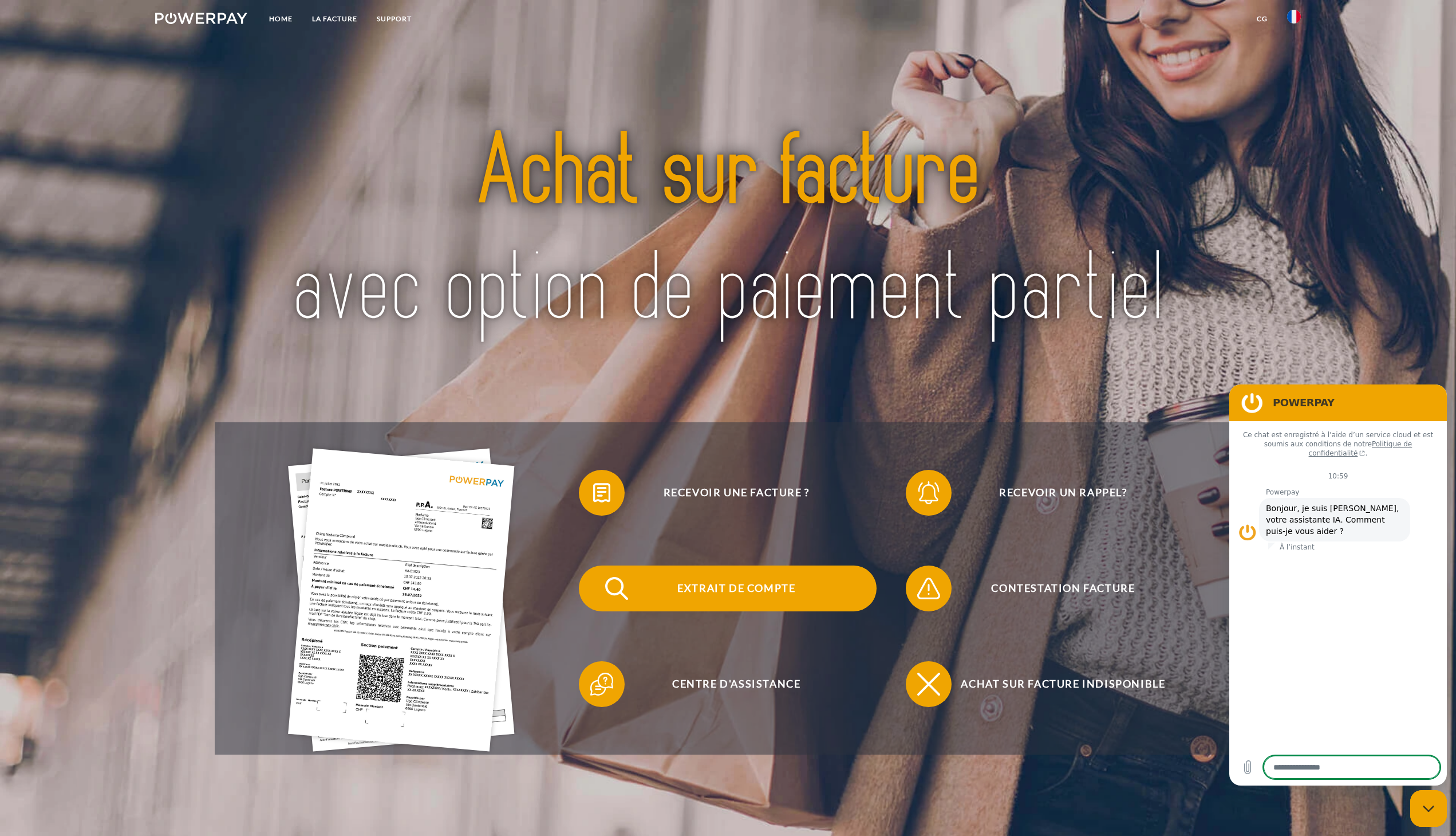
click at [731, 585] on span "Extrait de compte" at bounding box center [737, 588] width 281 height 46
type textarea "*"
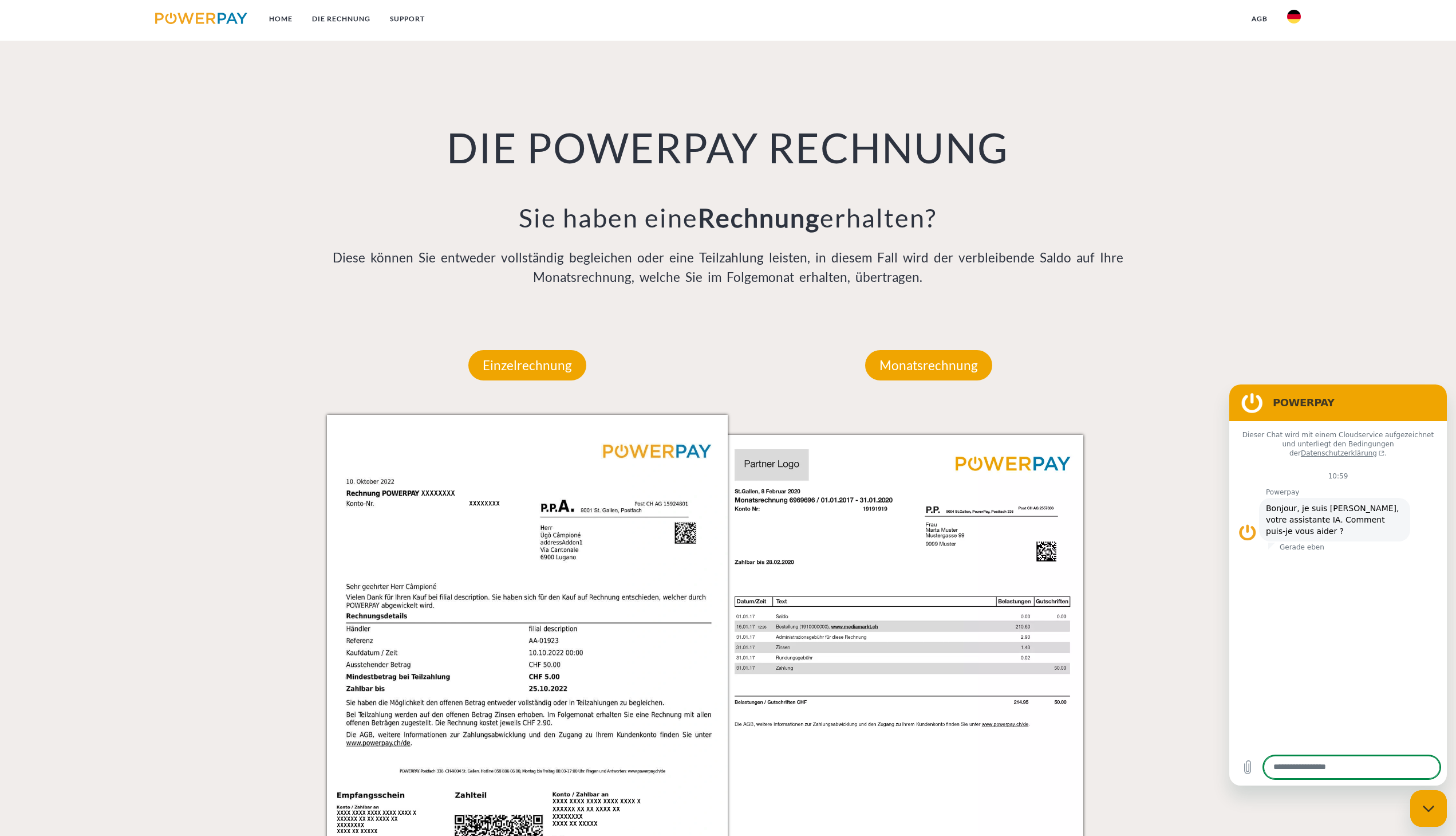
click at [1302, 18] on link at bounding box center [1294, 20] width 33 height 23
click at [1294, 56] on img at bounding box center [1294, 54] width 14 height 14
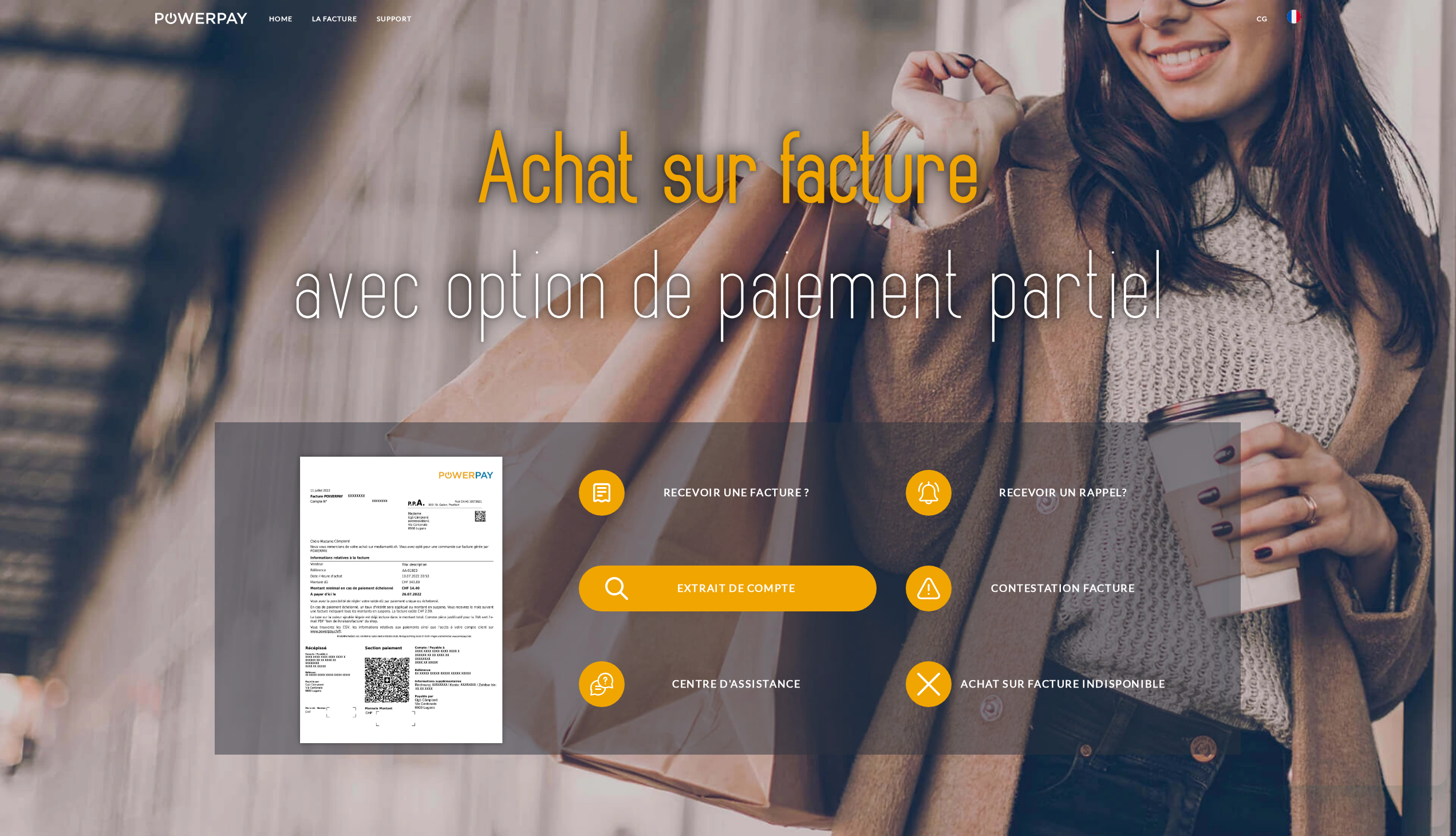
click at [693, 611] on span "Extrait de compte" at bounding box center [737, 588] width 281 height 46
